Goal: Task Accomplishment & Management: Manage account settings

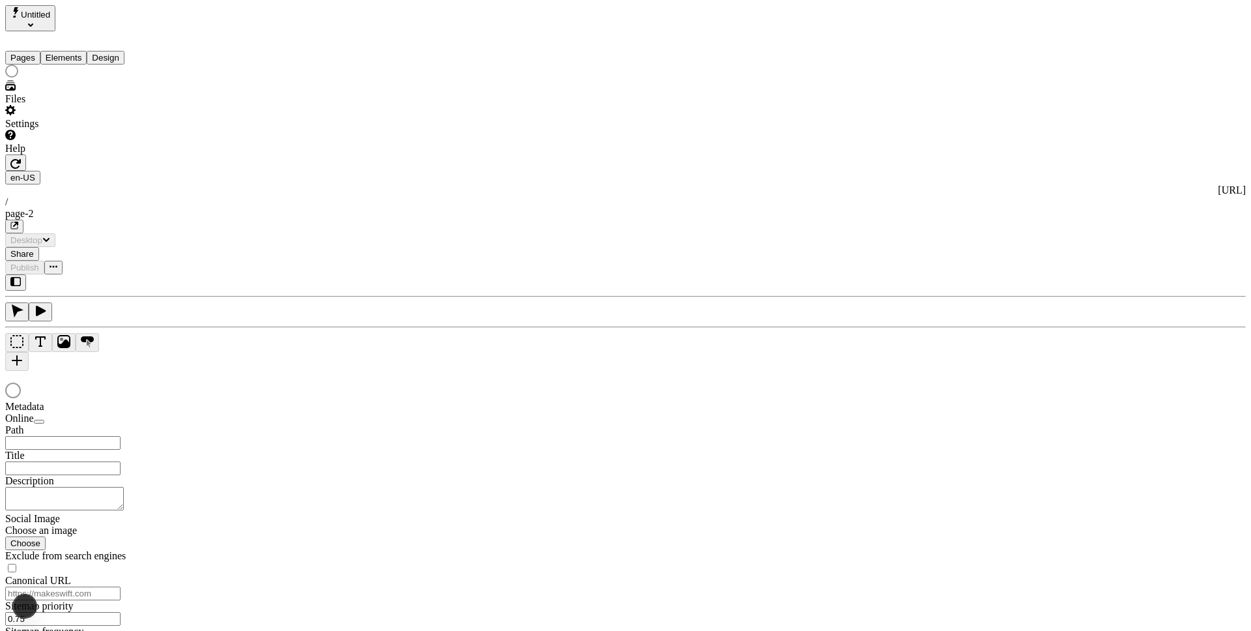
type input "/page-2"
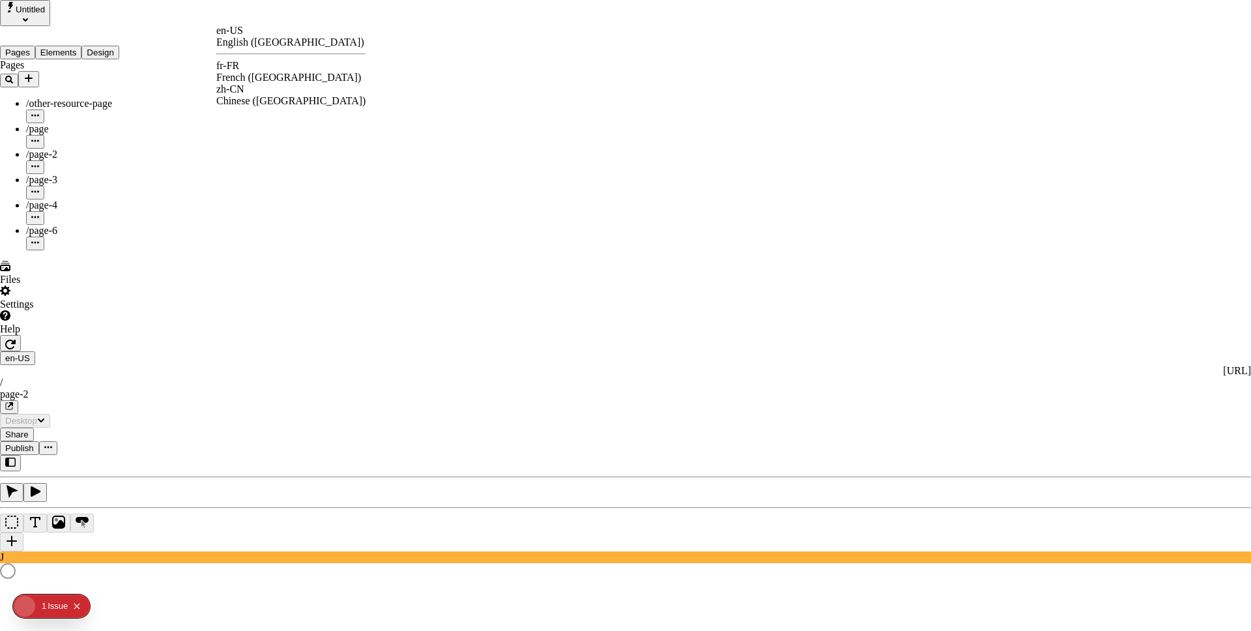
click at [261, 72] on div "fr-FR French (France)" at bounding box center [290, 71] width 149 height 23
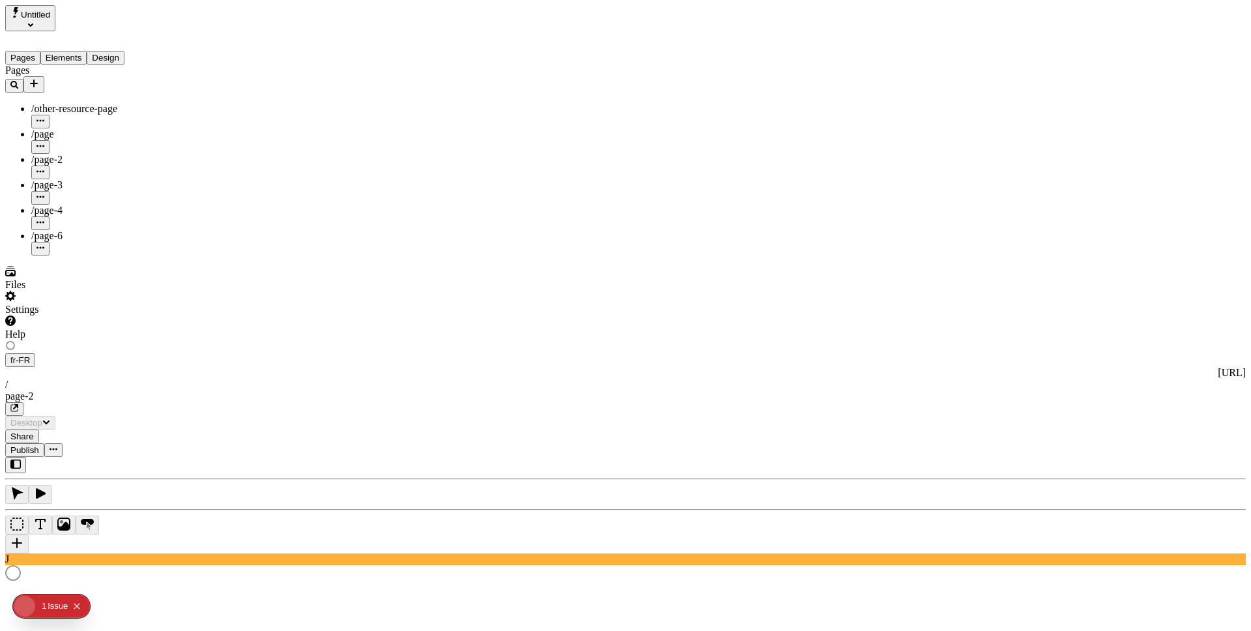
type input "The Great Translation Adventure"
type textarea "This is my French localized description. If it were empty, it would not appear …"
type input "/exploration-of-translations"
